Goal: Transaction & Acquisition: Purchase product/service

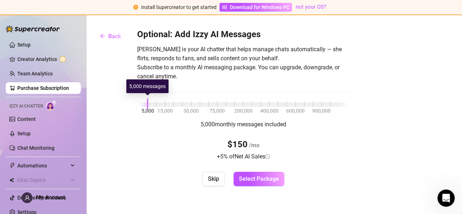
click at [209, 111] on span "75,000" at bounding box center [217, 111] width 16 height 8
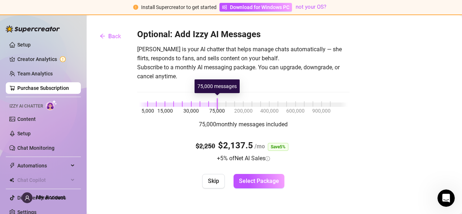
click at [221, 108] on span "75,000" at bounding box center [217, 111] width 16 height 8
click at [326, 112] on span "900,000" at bounding box center [321, 111] width 18 height 8
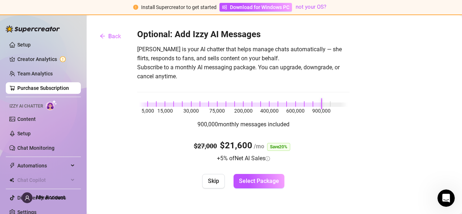
click at [327, 108] on span "900,000" at bounding box center [321, 111] width 18 height 8
click at [58, 176] on span "Chat Copilot" at bounding box center [42, 180] width 51 height 12
click at [60, 166] on span "Automations" at bounding box center [42, 166] width 51 height 12
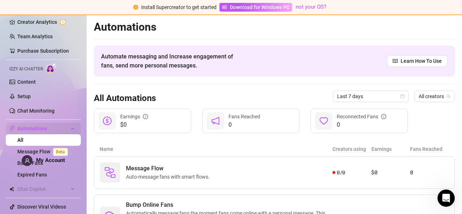
scroll to position [53, 0]
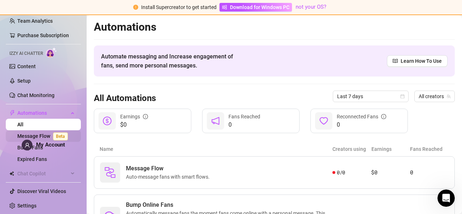
click at [49, 133] on link "Message Flow Beta" at bounding box center [43, 136] width 53 height 6
click at [44, 136] on link "Message Flow Beta" at bounding box center [43, 136] width 53 height 6
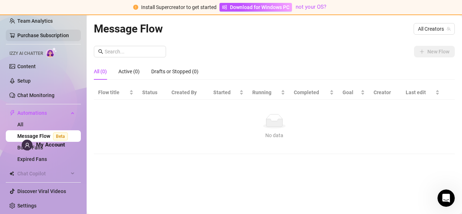
click at [61, 34] on link "Purchase Subscription" at bounding box center [43, 35] width 52 height 6
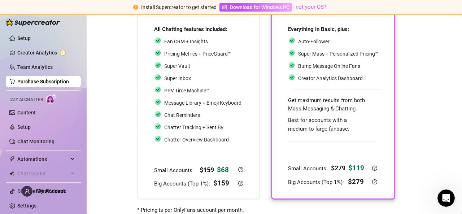
scroll to position [73, 0]
click at [374, 167] on icon "question-circle" at bounding box center [375, 167] width 2 height 3
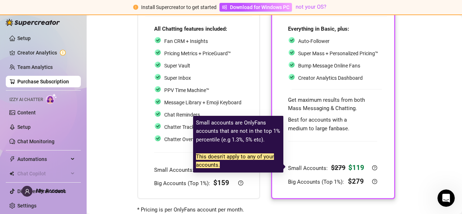
click at [381, 141] on div "Everything in Basic, plus: Auto-Follower Super Mass + Personalized Pricing™ Bum…" at bounding box center [333, 105] width 108 height 179
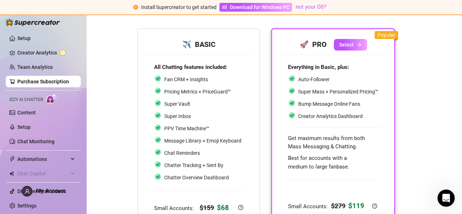
scroll to position [32, 0]
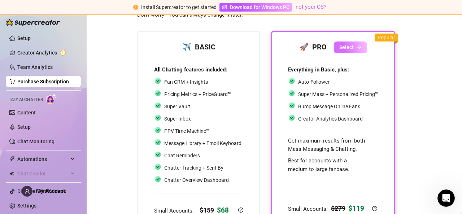
click at [350, 47] on span "Select" at bounding box center [346, 47] width 14 height 6
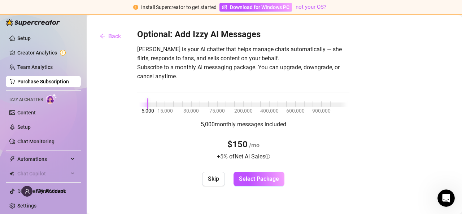
scroll to position [0, 0]
click at [368, 50] on div "Optional: Add Izzy AI Messages [PERSON_NAME] is your AI chatter that helps mana…" at bounding box center [274, 107] width 361 height 157
click at [367, 52] on div "Optional: Add Izzy AI Messages [PERSON_NAME] is your AI chatter that helps mana…" at bounding box center [274, 107] width 361 height 157
click at [254, 180] on span "Select Package" at bounding box center [259, 178] width 40 height 7
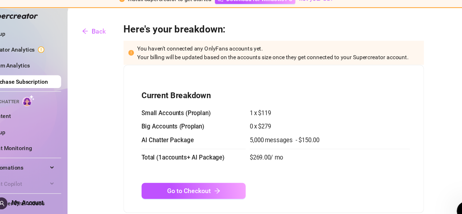
scroll to position [8, 0]
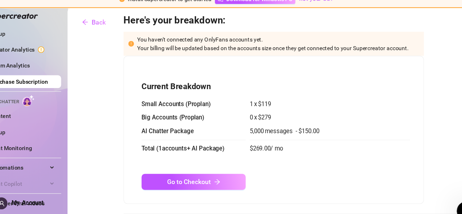
click at [297, 54] on div "You haven't connected any OnlyFans accounts yet. Your billing will be updated b…" at bounding box center [276, 47] width 254 height 16
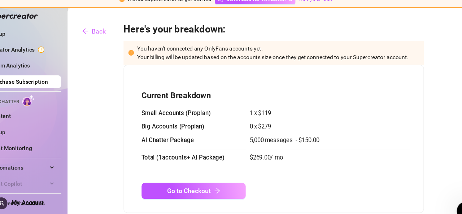
click at [285, 68] on div "Current Breakdown Small Accounts ( Pro plan) 1 x $ 119 Big Accounts ( Pro plan)…" at bounding box center [272, 133] width 271 height 134
click at [284, 68] on div "Current Breakdown Small Accounts ( Pro plan) 1 x $ 119 Big Accounts ( Pro plan)…" at bounding box center [272, 133] width 271 height 134
click at [286, 69] on div "Current Breakdown Small Accounts ( Pro plan) 1 x $ 119 Big Accounts ( Pro plan)…" at bounding box center [272, 133] width 271 height 134
click at [289, 30] on h3 "Here's your breakdown:" at bounding box center [288, 35] width 303 height 12
